Goal: Information Seeking & Learning: Learn about a topic

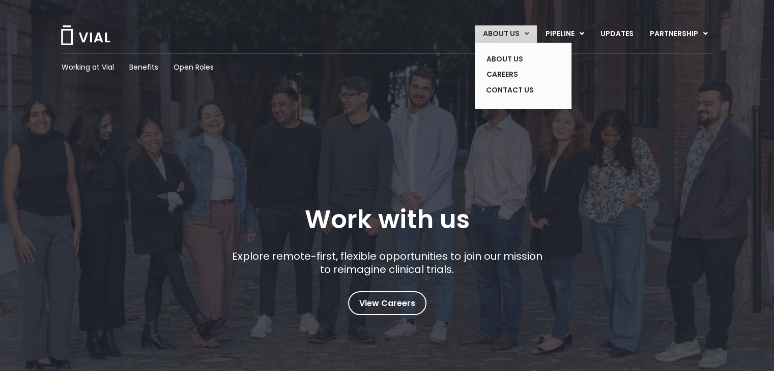
click at [523, 30] on link "ABOUT US" at bounding box center [506, 33] width 62 height 17
click at [521, 53] on link "ABOUT US" at bounding box center [515, 59] width 74 height 16
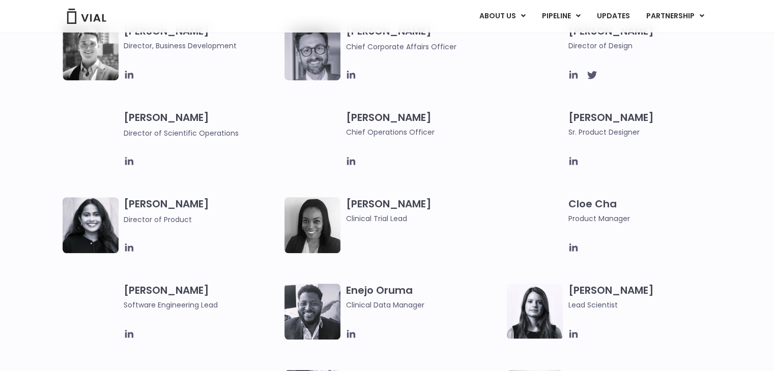
scroll to position [742, 0]
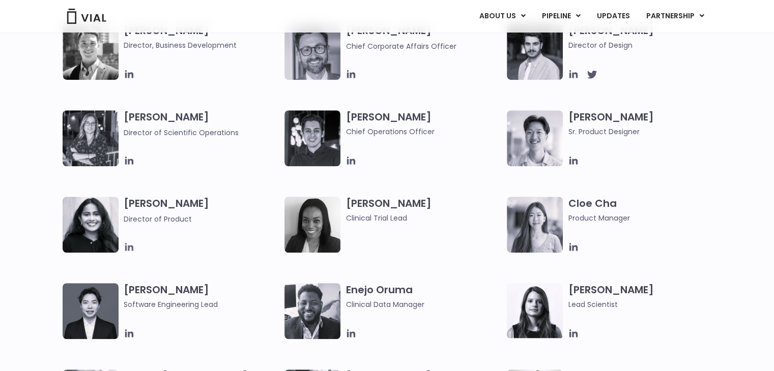
click at [125, 245] on icon at bounding box center [129, 247] width 11 height 11
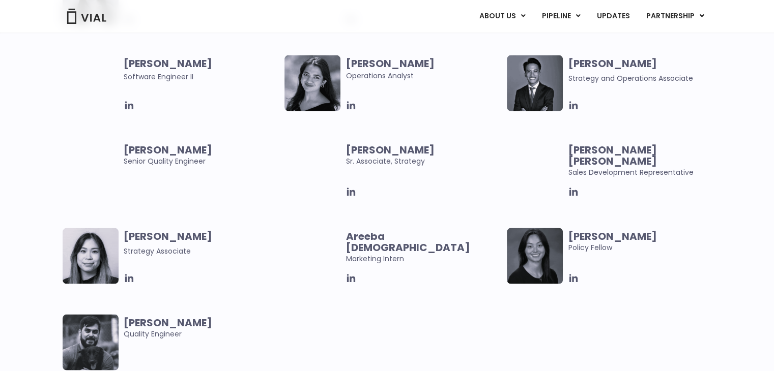
scroll to position [2008, 0]
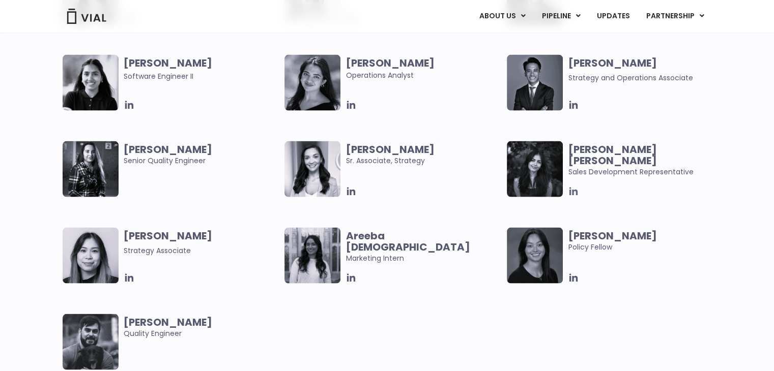
click at [571, 192] on icon at bounding box center [573, 192] width 8 height 8
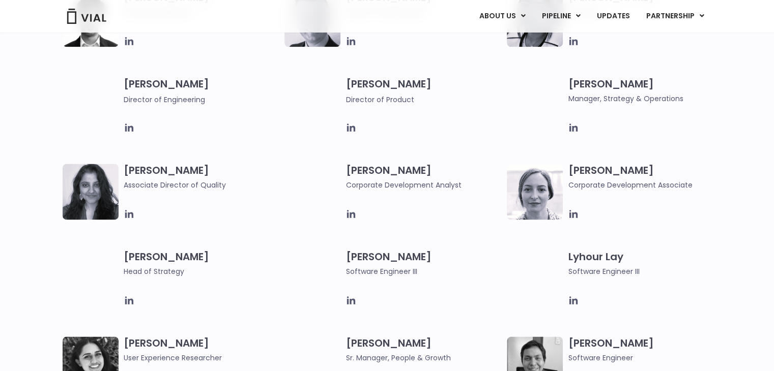
scroll to position [1209, 0]
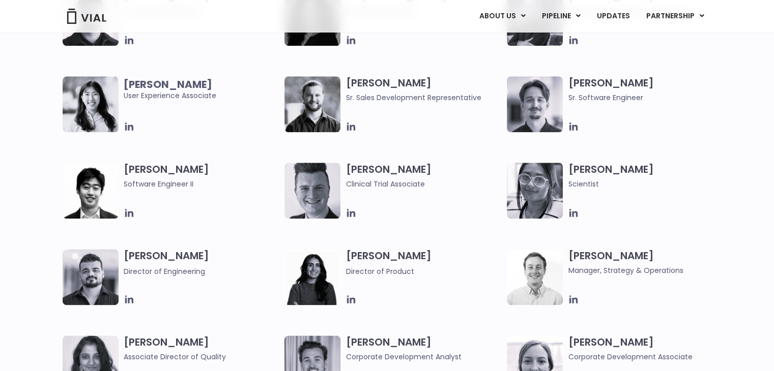
drag, startPoint x: 492, startPoint y: 128, endPoint x: 412, endPoint y: 74, distance: 97.2
click at [412, 74] on div "[PERSON_NAME] Software Engineering Lead Enejo Oruma Clinical Data Manager [PERS…" at bounding box center [396, 163] width 667 height 692
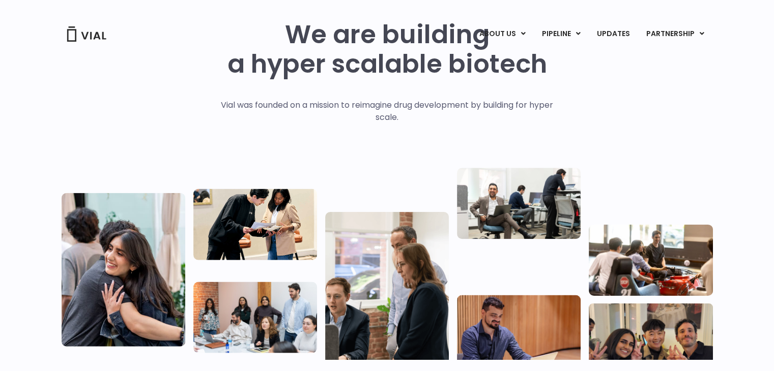
scroll to position [0, 0]
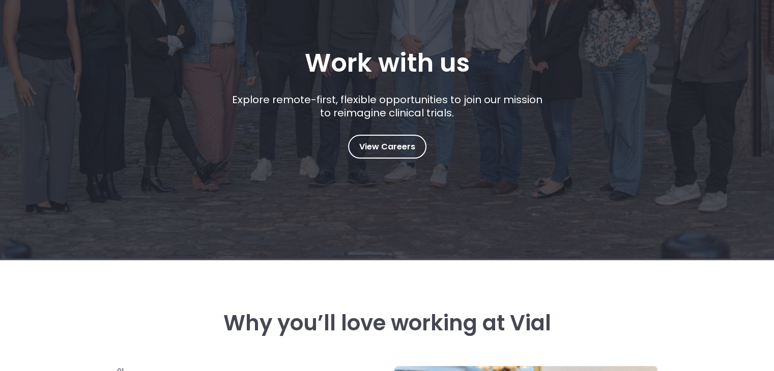
scroll to position [154, 0]
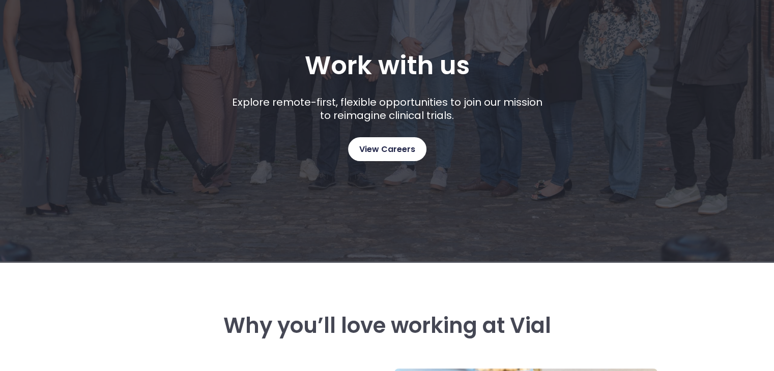
click at [387, 150] on span "View Careers" at bounding box center [387, 149] width 56 height 13
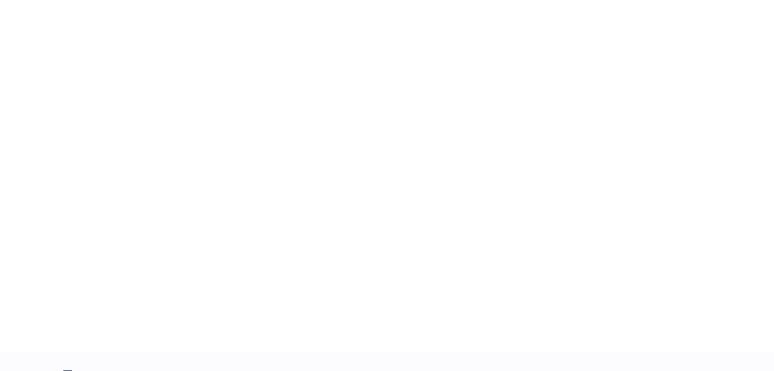
scroll to position [1544, 0]
